Goal: Information Seeking & Learning: Check status

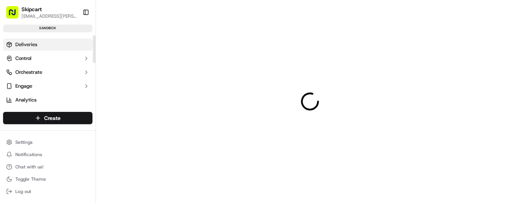
click at [27, 45] on span "Deliveries" at bounding box center [26, 44] width 22 height 7
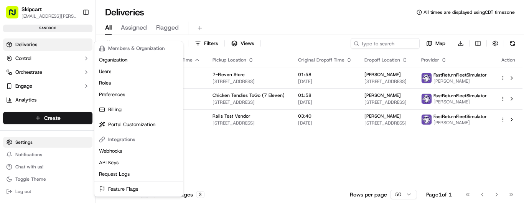
click at [39, 142] on html "Skipcart [EMAIL_ADDRESS][PERSON_NAME][DOMAIN_NAME] Toggle Sidebar sandbox Deliv…" at bounding box center [262, 101] width 524 height 203
click at [29, 45] on html "Skipcart [EMAIL_ADDRESS][PERSON_NAME][DOMAIN_NAME] Toggle Sidebar sandbox Deliv…" at bounding box center [262, 101] width 524 height 203
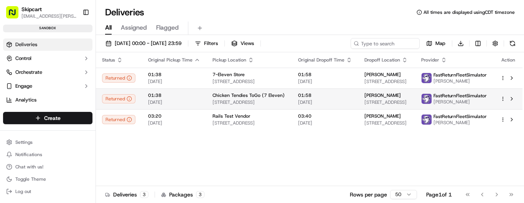
click at [358, 88] on td "Denver Bernhard [STREET_ADDRESS]" at bounding box center [386, 98] width 56 height 21
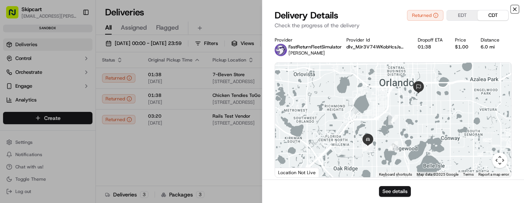
click at [514, 11] on icon "button" at bounding box center [515, 9] width 6 height 6
